Goal: Task Accomplishment & Management: Manage account settings

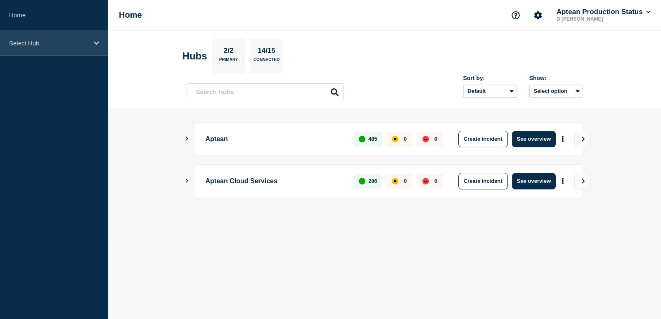
click at [78, 48] on div "Select Hub" at bounding box center [54, 43] width 108 height 25
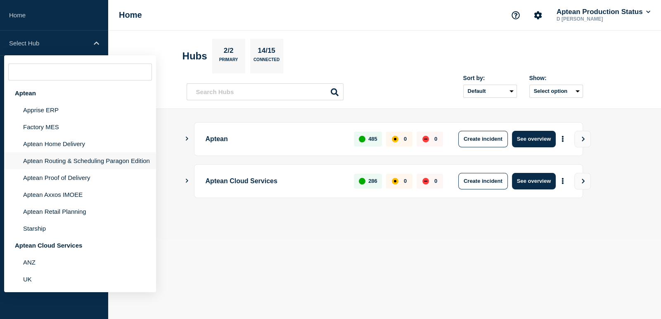
click at [86, 164] on li "Aptean Routing & Scheduling Paragon Edition" at bounding box center [80, 160] width 152 height 17
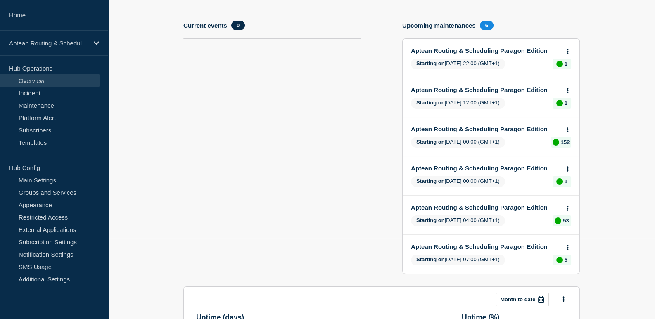
scroll to position [7, 0]
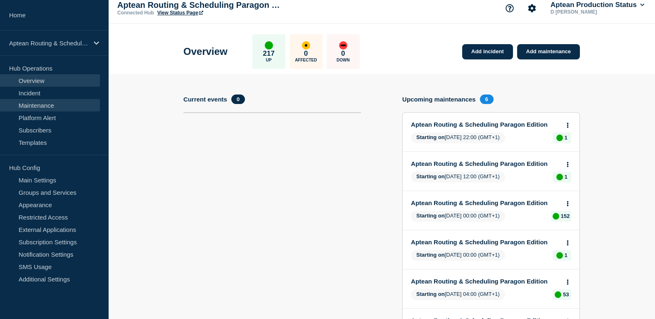
click at [39, 104] on link "Maintenance" at bounding box center [50, 105] width 100 height 12
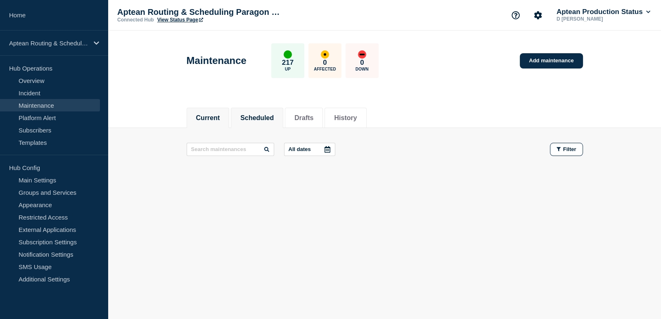
click at [264, 114] on button "Scheduled" at bounding box center [256, 117] width 33 height 7
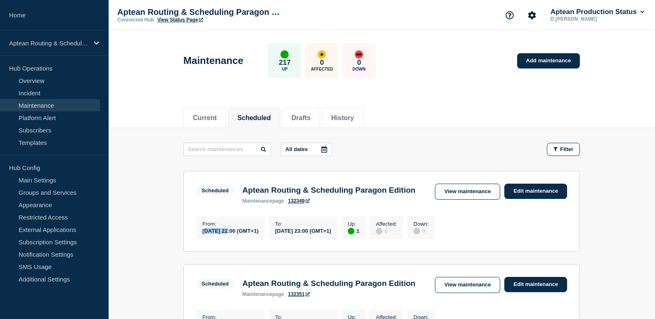
drag, startPoint x: 228, startPoint y: 243, endPoint x: 194, endPoint y: 240, distance: 33.6
click at [196, 239] on div "From : [DATE] 22:00 (GMT+1)" at bounding box center [230, 227] width 69 height 22
click at [532, 191] on link "Edit maintenance" at bounding box center [535, 191] width 63 height 15
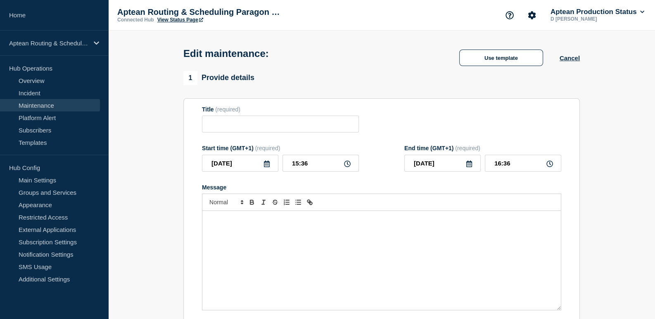
type input "Aptean Routing & Scheduling Paragon Edition"
type input "22:00"
type input "23:00"
checkbox input "true"
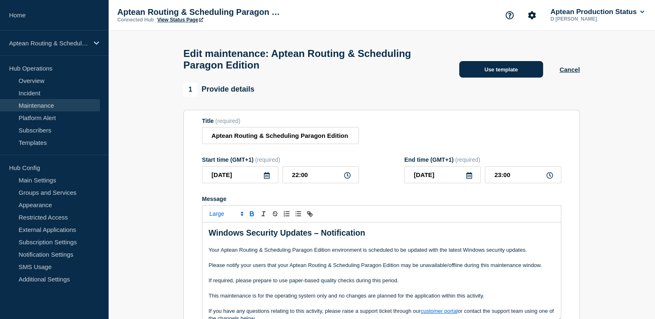
click at [485, 70] on button "Use template" at bounding box center [501, 69] width 84 height 17
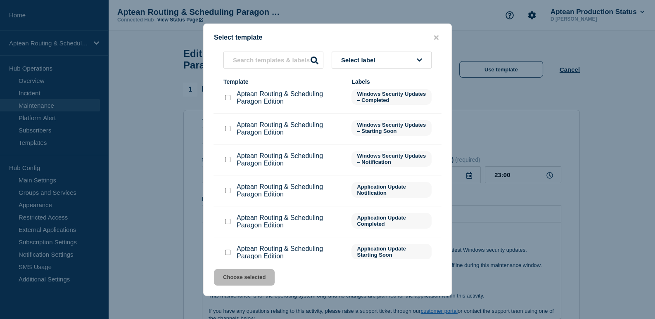
scroll to position [107, 0]
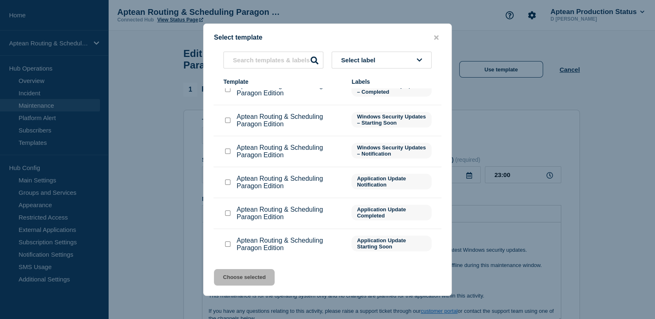
click at [226, 123] on input "Aptean Routing & Scheduling Paragon Edition checkbox" at bounding box center [227, 120] width 5 height 5
checkbox input "true"
click at [228, 214] on input "Aptean Routing & Scheduling Paragon Edition checkbox" at bounding box center [227, 213] width 5 height 5
checkbox input "true"
checkbox input "false"
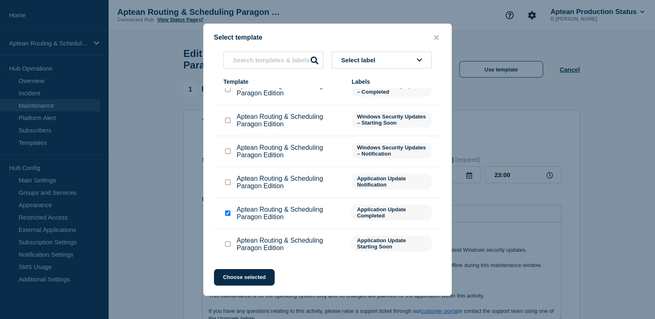
click at [226, 215] on input "Aptean Routing & Scheduling Paragon Edition checkbox" at bounding box center [227, 213] width 5 height 5
checkbox input "false"
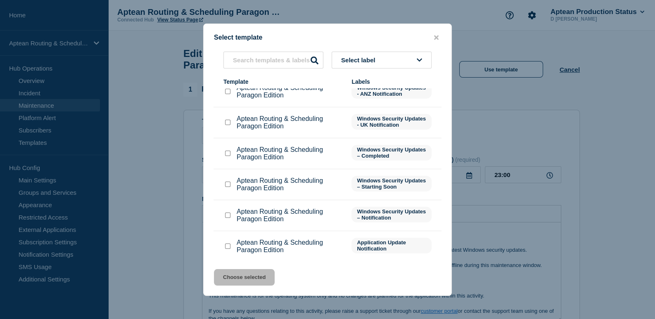
scroll to position [24, 0]
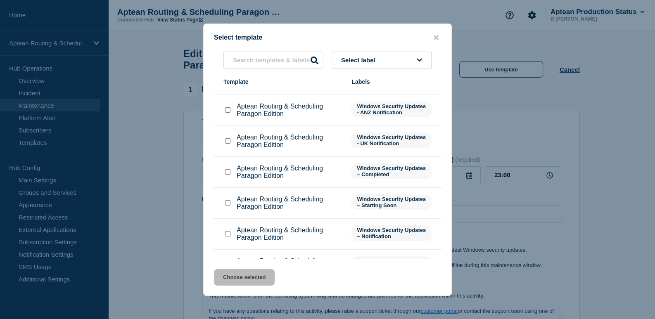
click at [227, 171] on input "Aptean Routing & Scheduling Paragon Edition checkbox" at bounding box center [227, 171] width 5 height 5
checkbox input "true"
click at [226, 203] on input "Aptean Routing & Scheduling Paragon Edition checkbox" at bounding box center [227, 202] width 5 height 5
checkbox input "true"
click at [228, 171] on input "Aptean Routing & Scheduling Paragon Edition checkbox" at bounding box center [227, 171] width 5 height 5
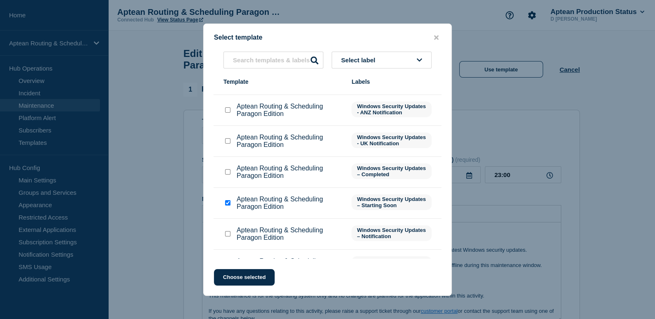
checkbox input "true"
checkbox input "false"
click at [435, 35] on icon "close button" at bounding box center [436, 37] width 5 height 5
